Goal: Task Accomplishment & Management: Use online tool/utility

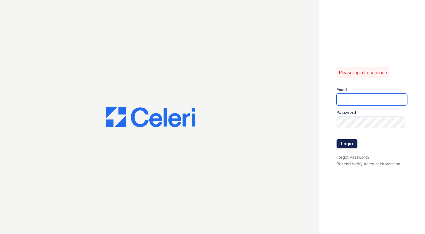
type input "[EMAIL_ADDRESS][DOMAIN_NAME]"
click at [350, 142] on button "Login" at bounding box center [346, 143] width 21 height 9
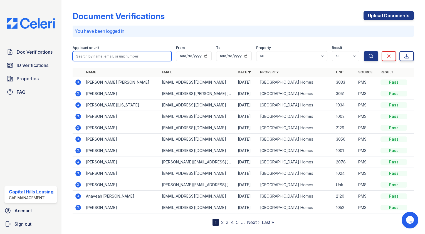
click at [92, 53] on input "search" at bounding box center [122, 56] width 99 height 10
type input "scott"
click at [364, 51] on button "Search" at bounding box center [371, 56] width 14 height 10
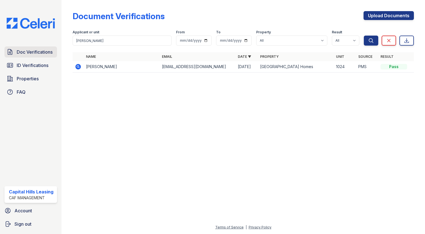
click at [33, 51] on span "Doc Verifications" at bounding box center [35, 52] width 36 height 7
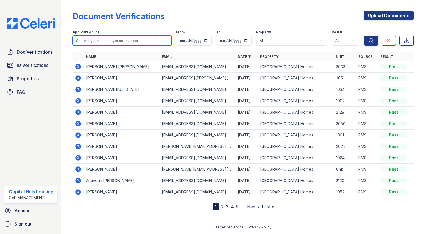
click at [101, 41] on input "search" at bounding box center [122, 41] width 99 height 10
type input "1112"
click at [364, 36] on button "Search" at bounding box center [371, 41] width 14 height 10
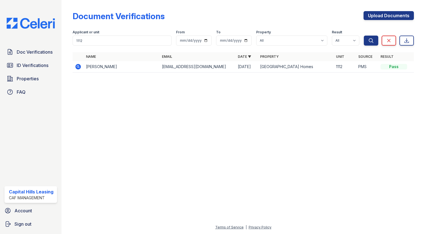
click at [33, 72] on div "Doc Verifications ID Verifications Properties FAQ" at bounding box center [30, 71] width 57 height 51
click at [34, 83] on link "Properties" at bounding box center [30, 78] width 53 height 11
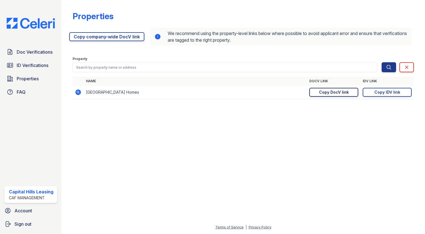
click at [330, 94] on div "Copy DocV link" at bounding box center [334, 93] width 30 height 6
click at [379, 89] on link "Copy IDV link Copy link" at bounding box center [387, 92] width 49 height 9
